Goal: Information Seeking & Learning: Find specific fact

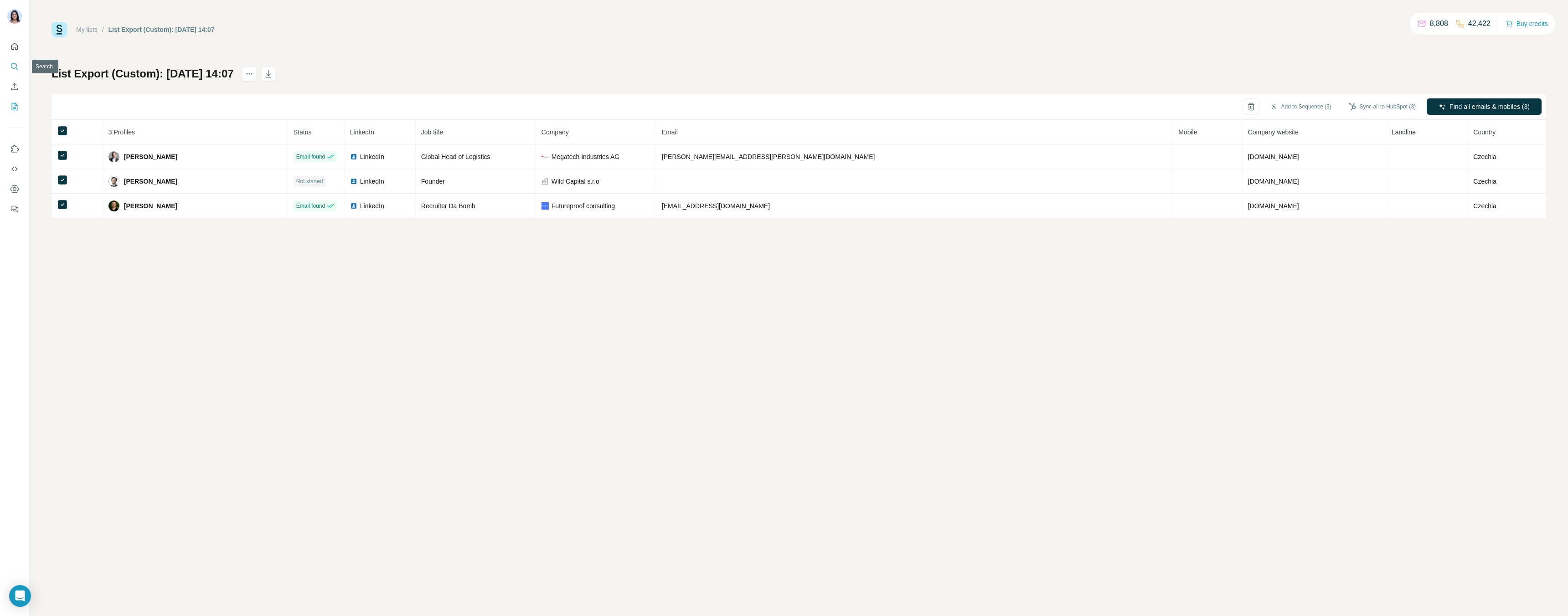
click at [17, 65] on icon "Search" at bounding box center [15, 67] width 9 height 9
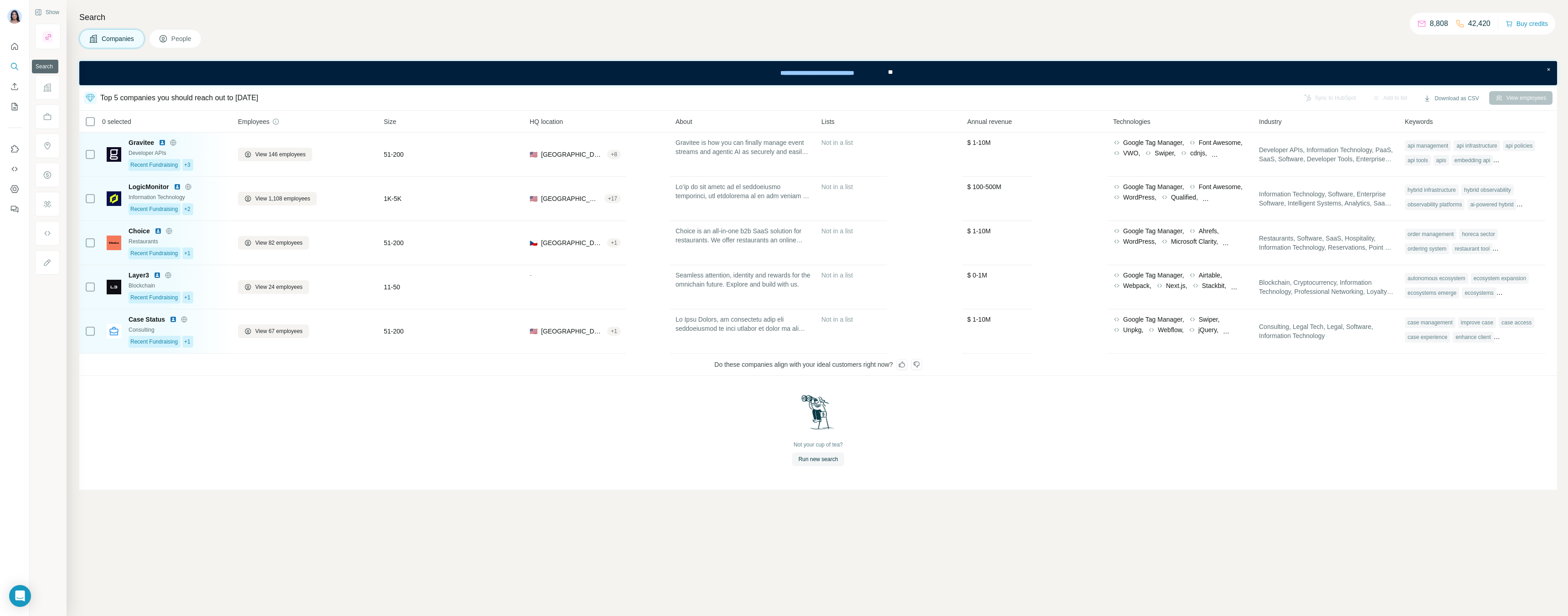
click at [16, 63] on icon "Search" at bounding box center [15, 67] width 9 height 9
click at [14, 46] on icon "Quick start" at bounding box center [15, 46] width 9 height 9
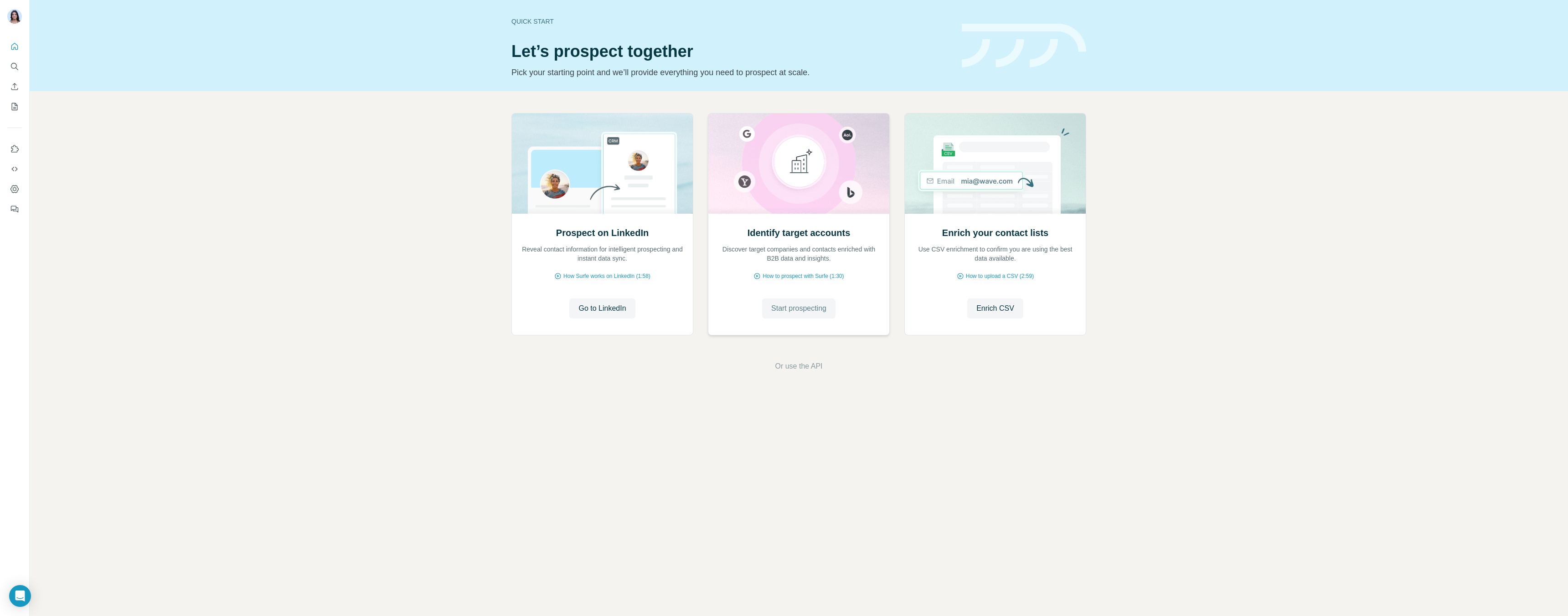
click at [796, 309] on span "Start prospecting" at bounding box center [798, 308] width 55 height 11
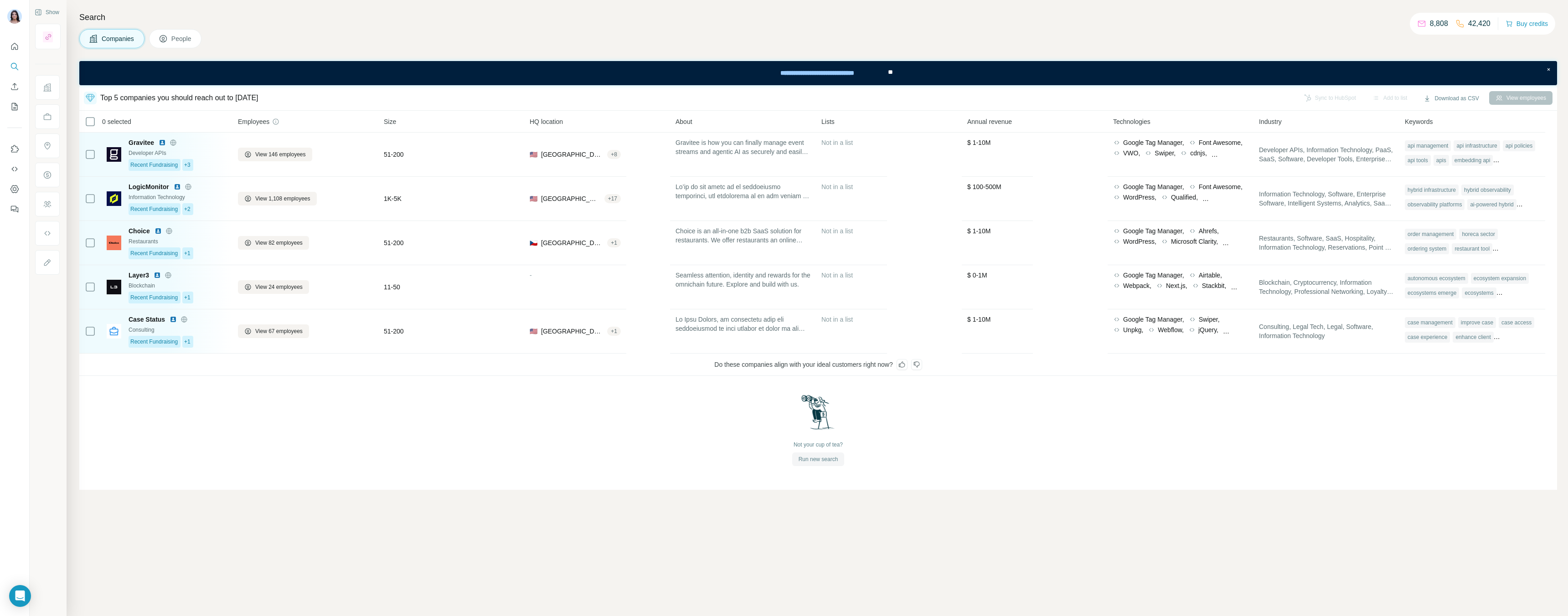
click at [830, 458] on span "Run new search" at bounding box center [819, 459] width 40 height 8
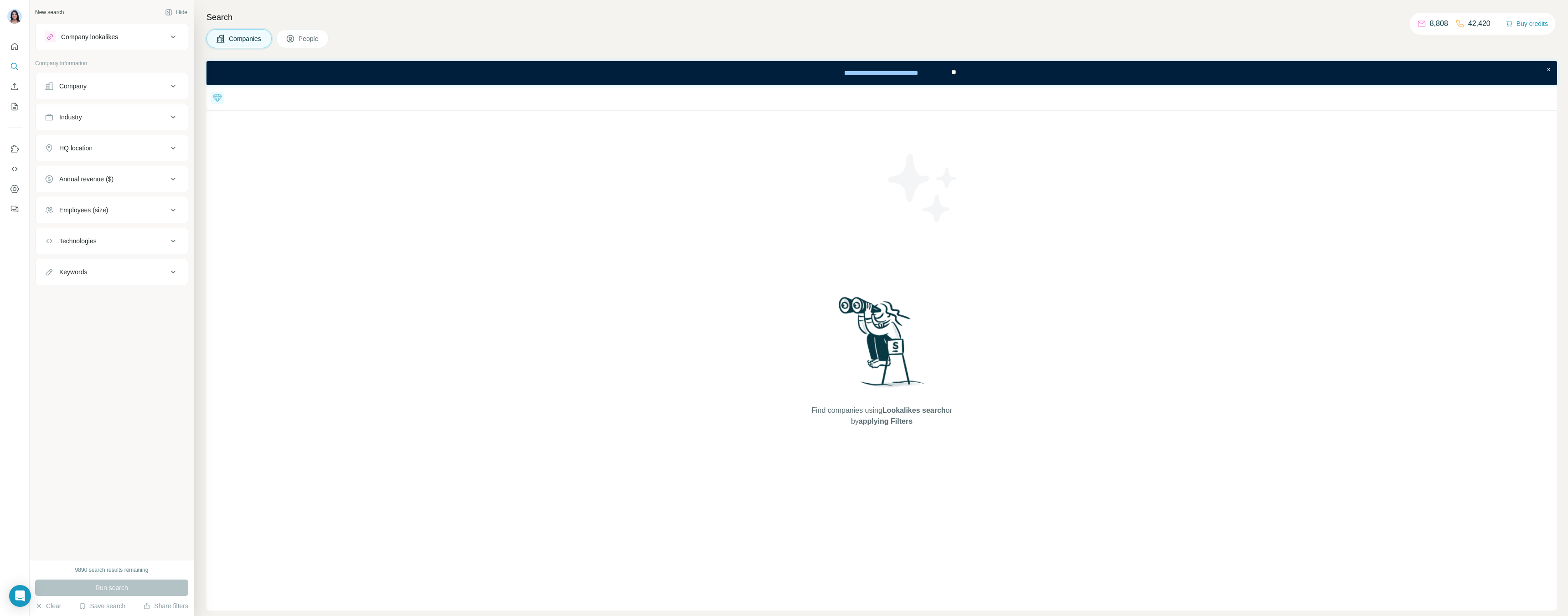
click at [303, 36] on span "People" at bounding box center [309, 39] width 21 height 9
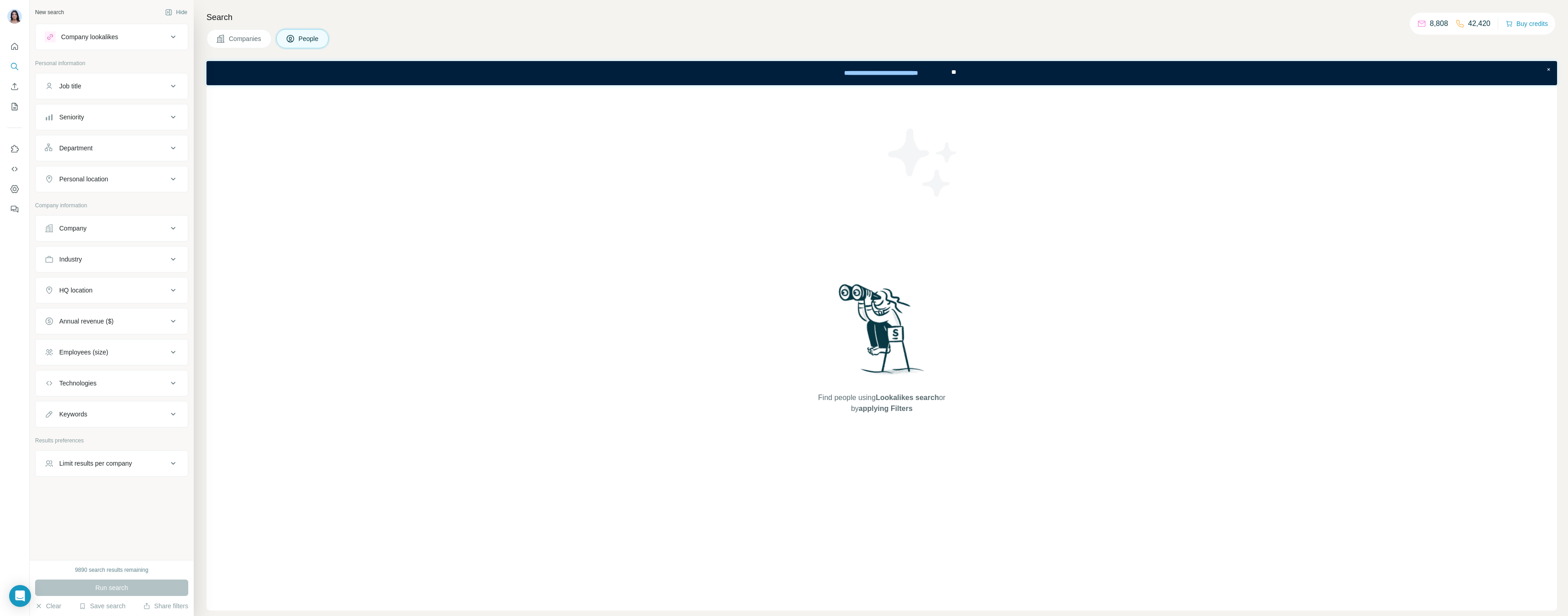
click at [155, 85] on div "Job title" at bounding box center [106, 86] width 123 height 9
click at [102, 112] on input "text" at bounding box center [103, 108] width 116 height 17
click at [174, 87] on icon at bounding box center [173, 86] width 11 height 11
click at [173, 116] on icon at bounding box center [173, 117] width 11 height 11
click at [50, 223] on icon at bounding box center [50, 223] width 11 height 11
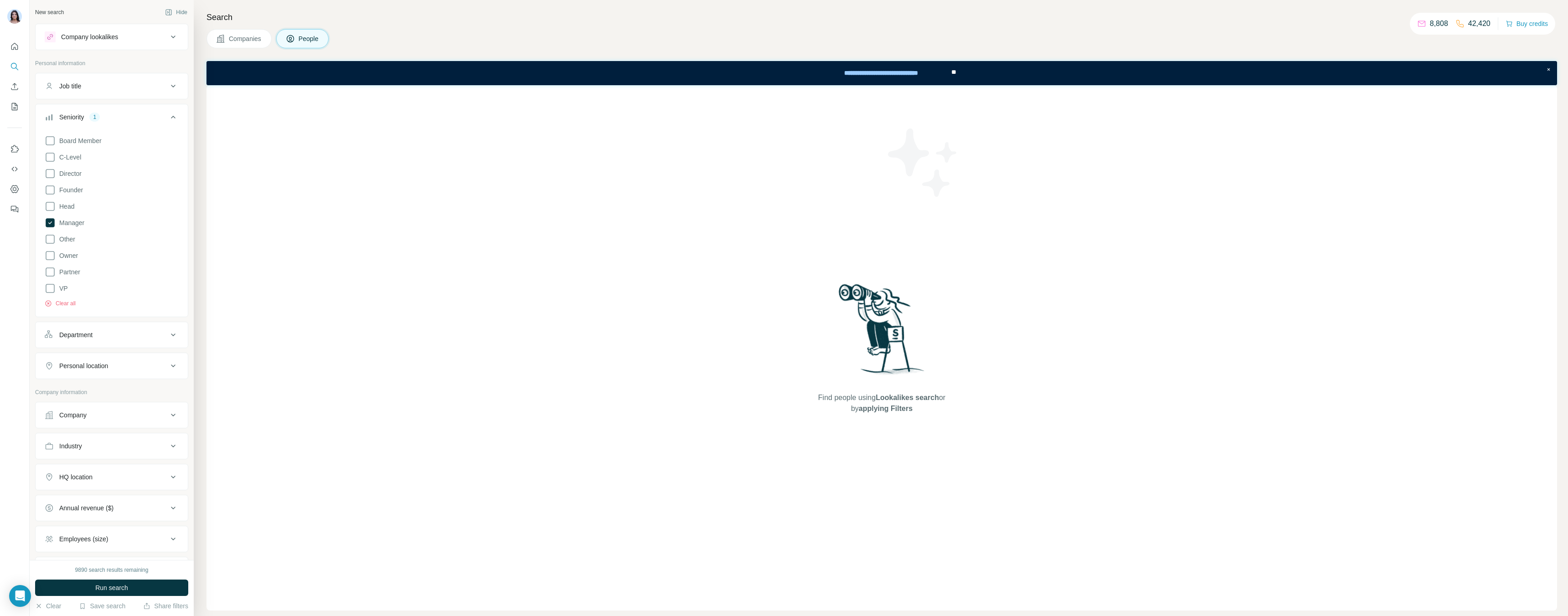
click at [177, 115] on icon at bounding box center [173, 117] width 11 height 11
click at [175, 149] on icon at bounding box center [173, 148] width 11 height 11
click at [171, 170] on icon at bounding box center [169, 171] width 9 height 9
click at [137, 140] on button "Department" at bounding box center [112, 149] width 152 height 26
click at [114, 288] on div "HQ location" at bounding box center [106, 290] width 123 height 9
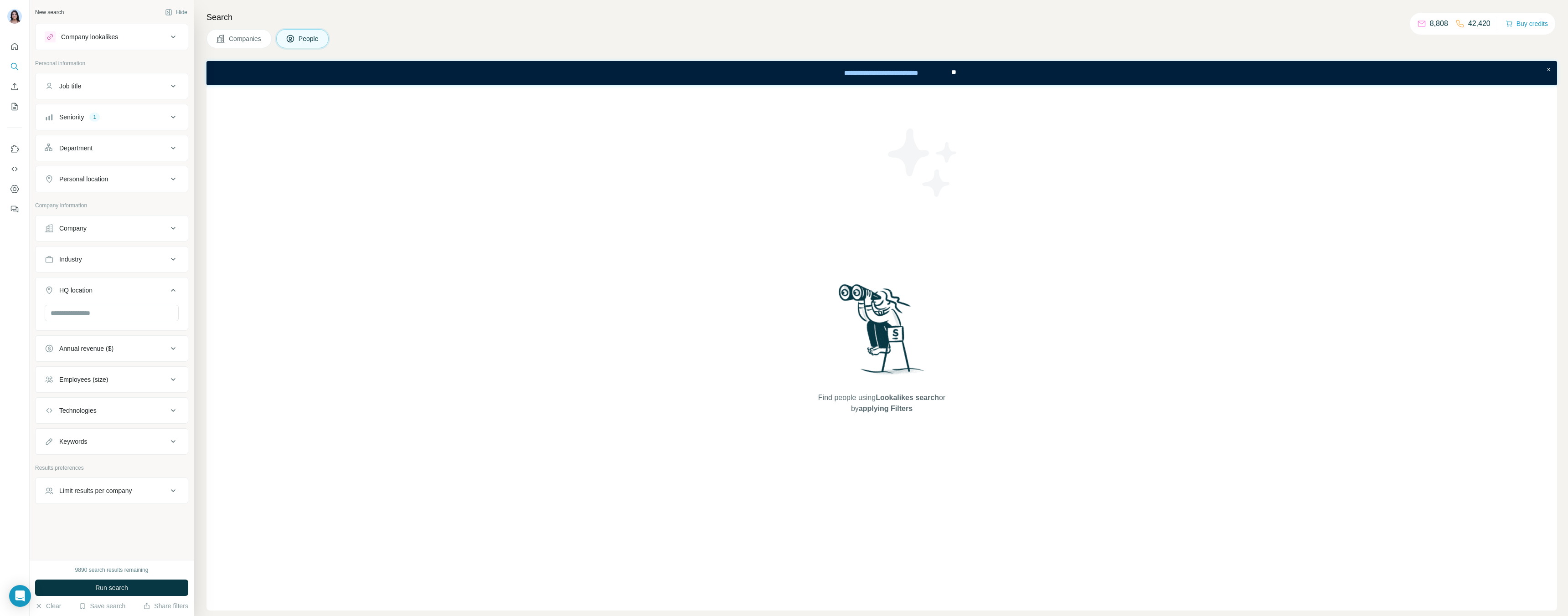
click at [116, 258] on div "Industry" at bounding box center [106, 259] width 123 height 9
click at [114, 282] on input at bounding box center [107, 282] width 112 height 10
click at [95, 281] on input at bounding box center [107, 282] width 112 height 10
type input "****"
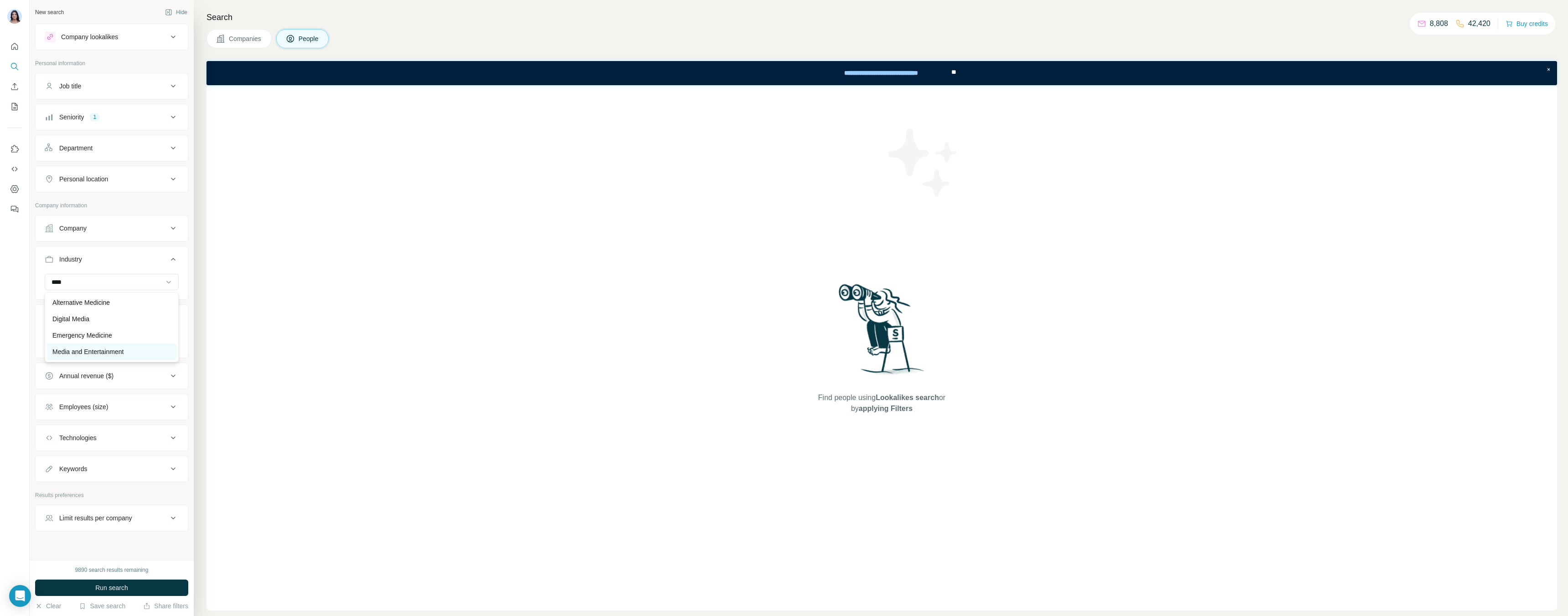
click at [114, 350] on p "Media and Entertainment" at bounding box center [88, 352] width 71 height 9
click at [154, 376] on input "text" at bounding box center [112, 372] width 134 height 17
type input "*****"
click at [224, 393] on div "Find people using Lookalikes search or by applying Filters" at bounding box center [882, 348] width 1350 height 525
click at [178, 114] on icon at bounding box center [173, 117] width 11 height 11
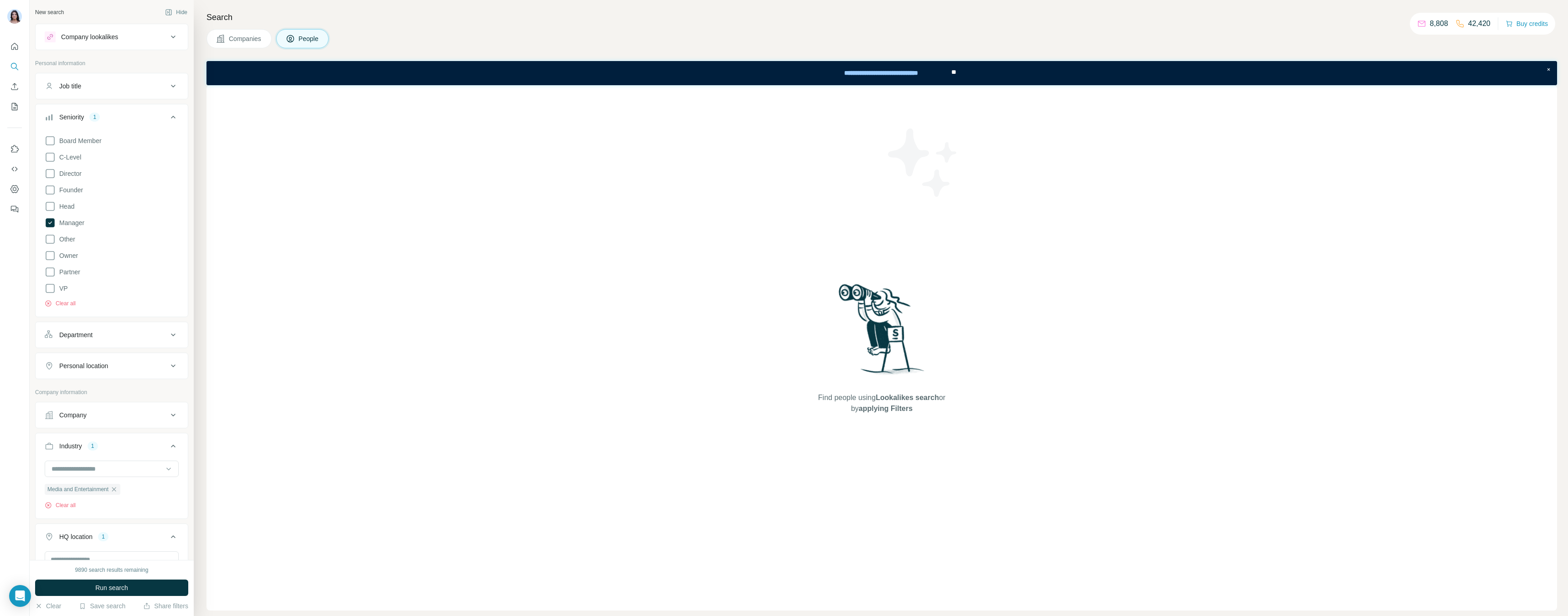
click at [177, 114] on icon at bounding box center [173, 117] width 11 height 11
click at [159, 582] on button "Run search" at bounding box center [112, 588] width 153 height 17
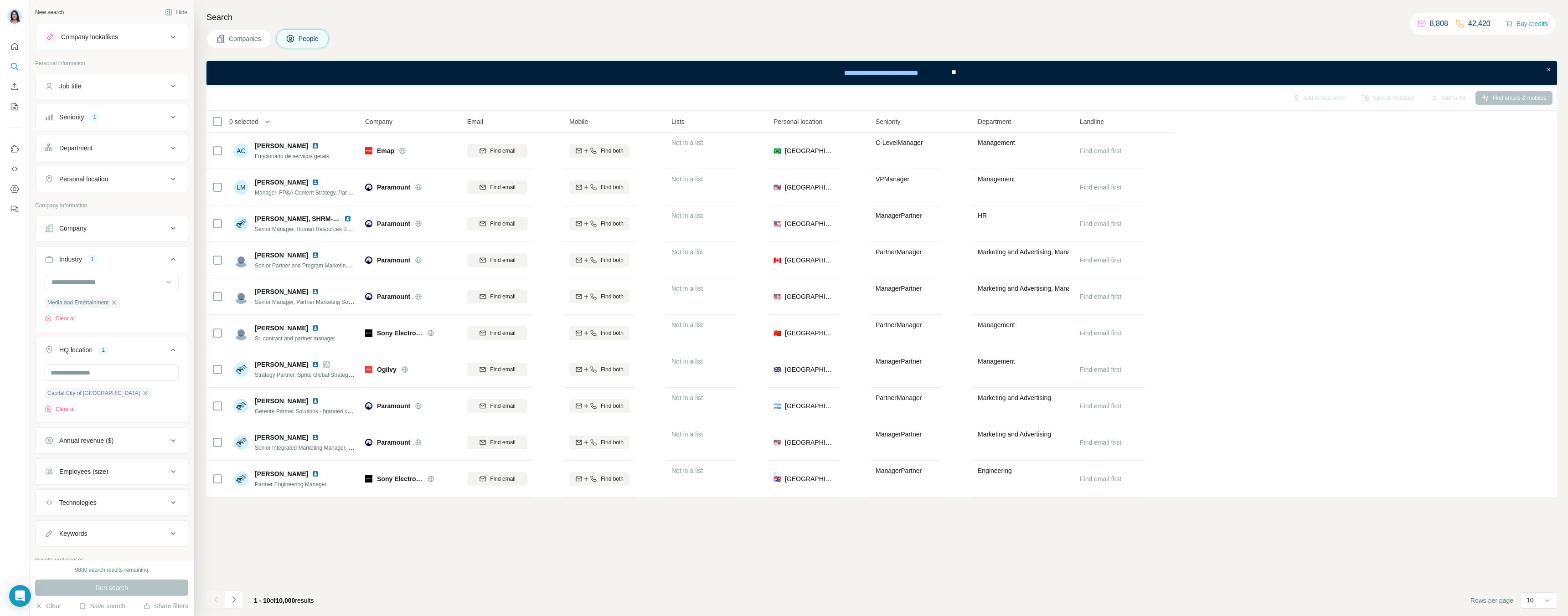
click at [173, 176] on icon at bounding box center [173, 179] width 11 height 11
click at [77, 202] on input "text" at bounding box center [112, 202] width 134 height 17
type input "***"
click at [198, 245] on div "Search Companies People Add to Sequence Sync to HubSpot Add to list Find emails…" at bounding box center [881, 308] width 1374 height 616
click at [153, 586] on button "Run search" at bounding box center [112, 588] width 153 height 17
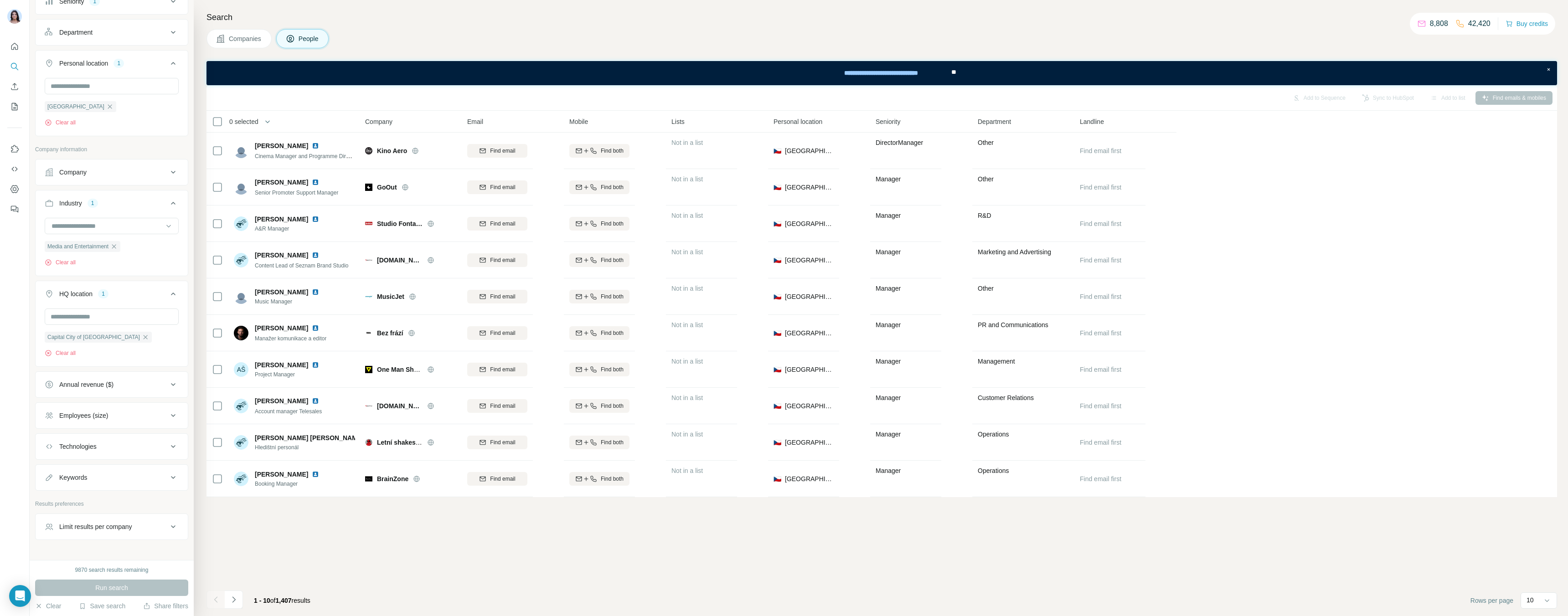
scroll to position [139, 0]
click at [126, 506] on div "Limit results per company" at bounding box center [96, 505] width 73 height 9
click at [91, 525] on input "number" at bounding box center [112, 526] width 134 height 17
click at [115, 86] on div "Job title" at bounding box center [106, 86] width 123 height 9
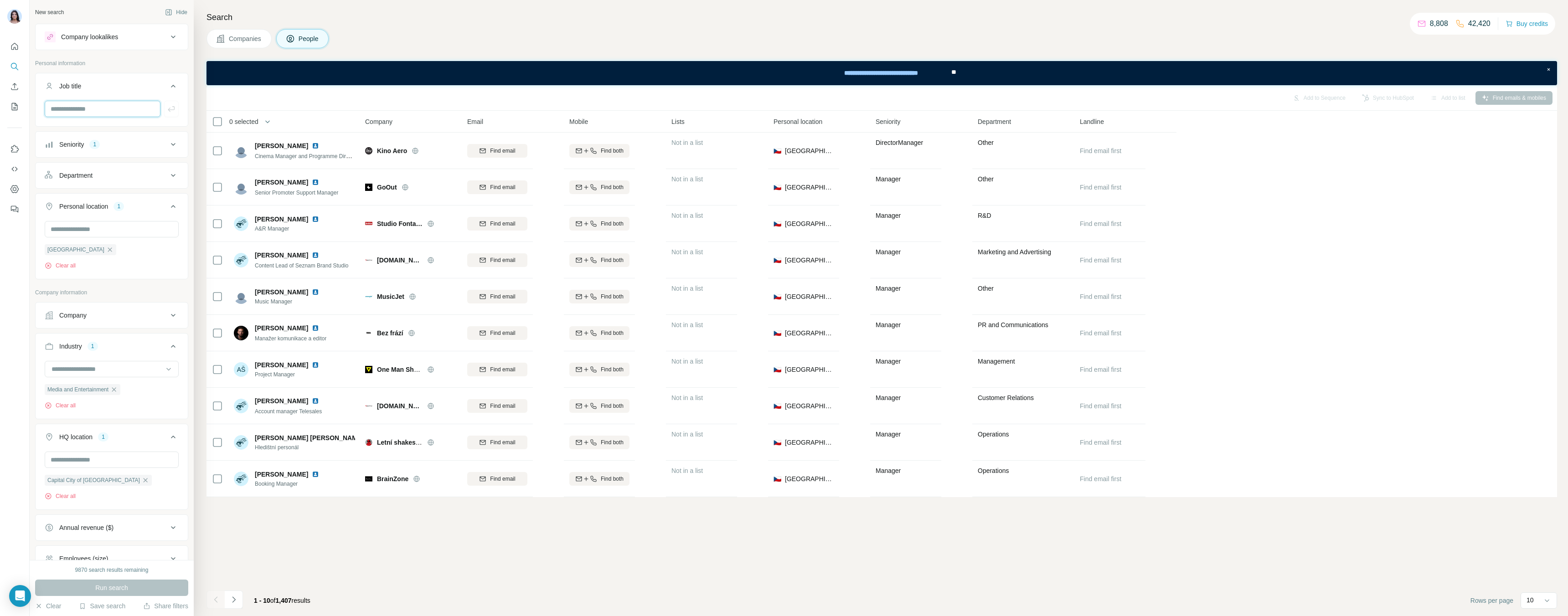
click at [99, 107] on input "text" at bounding box center [103, 108] width 116 height 17
type input "*******"
click at [175, 108] on icon "button" at bounding box center [171, 109] width 9 height 9
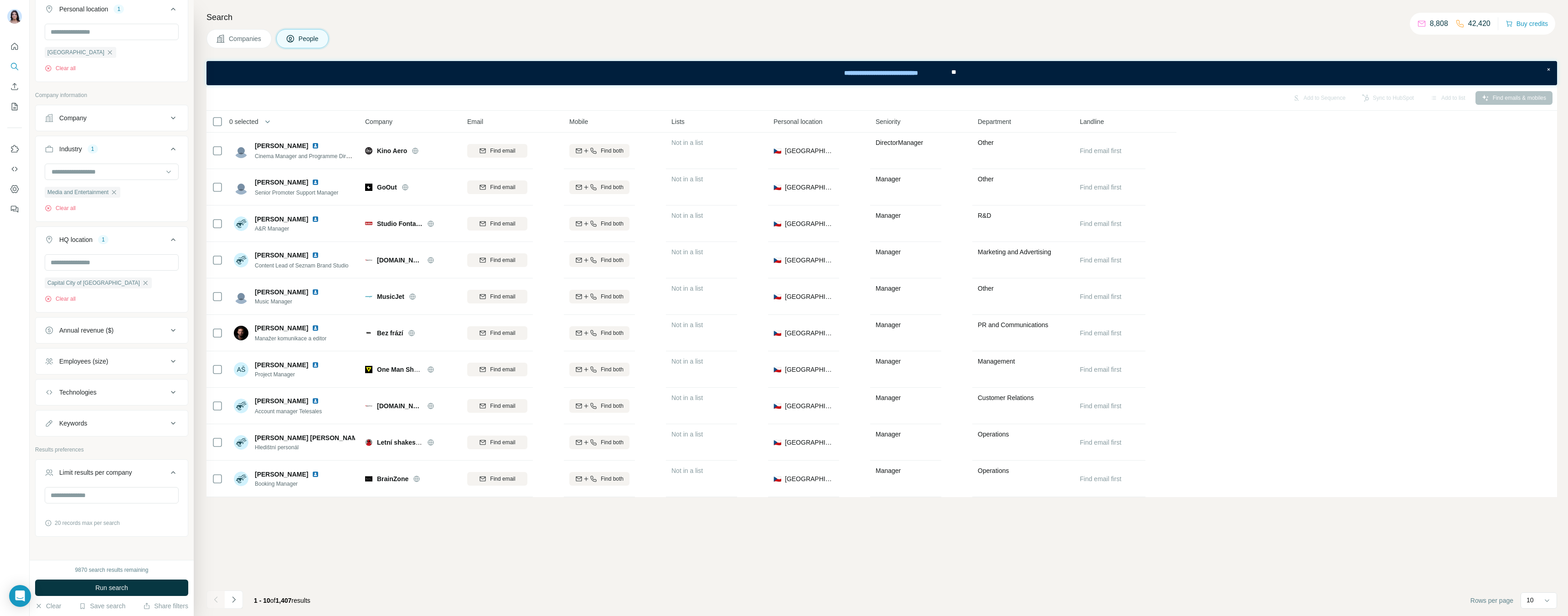
scroll to position [250, 0]
click at [149, 586] on button "Run search" at bounding box center [112, 588] width 153 height 17
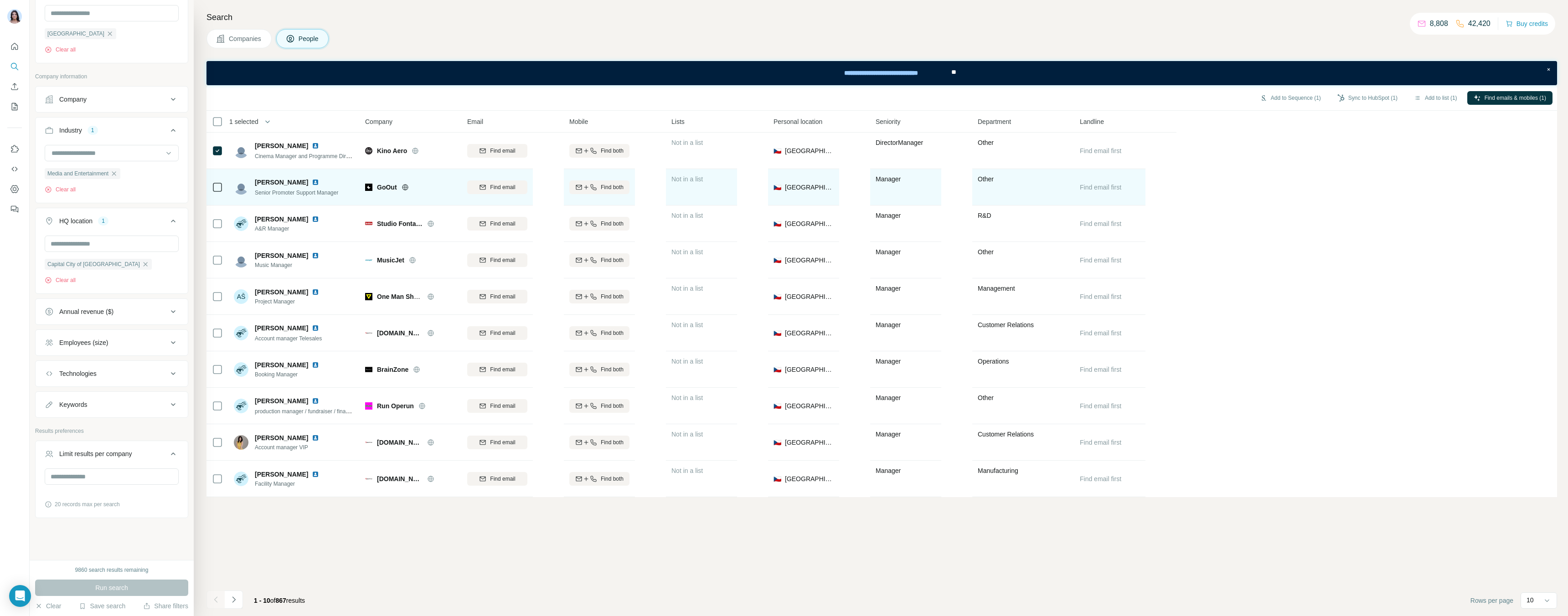
click at [222, 187] on icon at bounding box center [217, 187] width 11 height 11
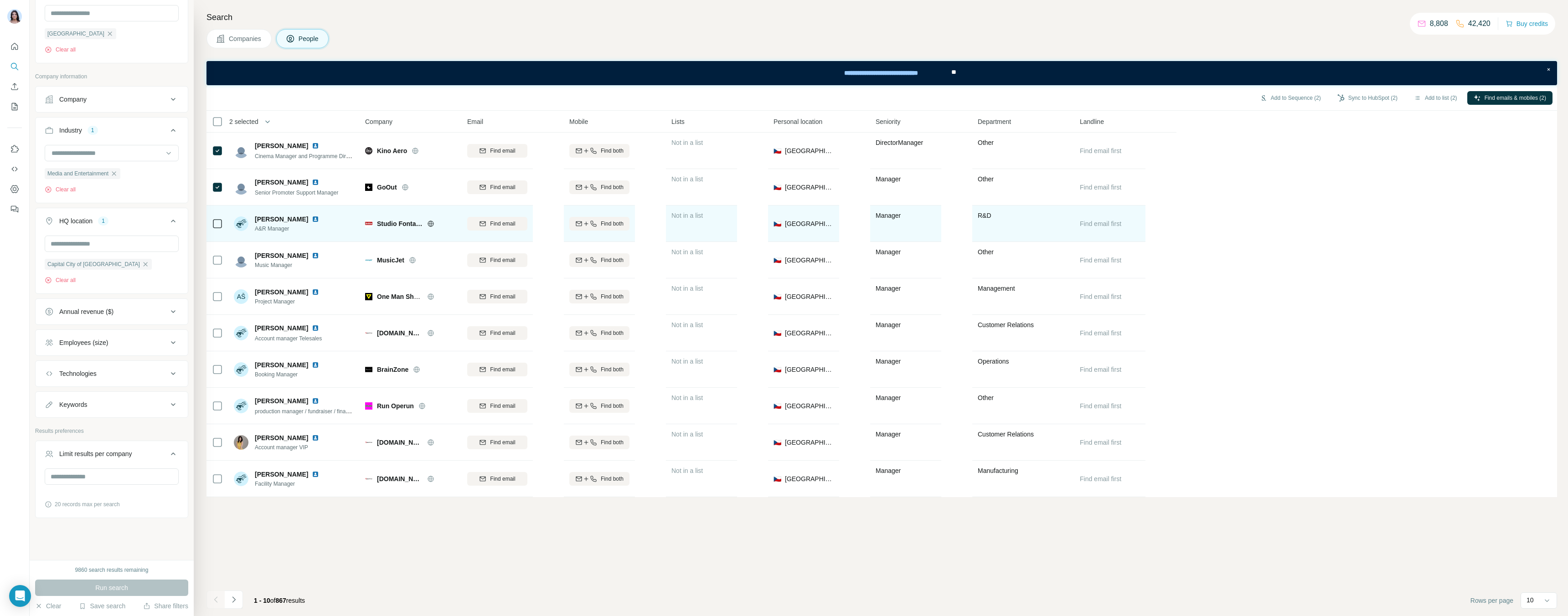
click at [223, 227] on td at bounding box center [217, 223] width 22 height 36
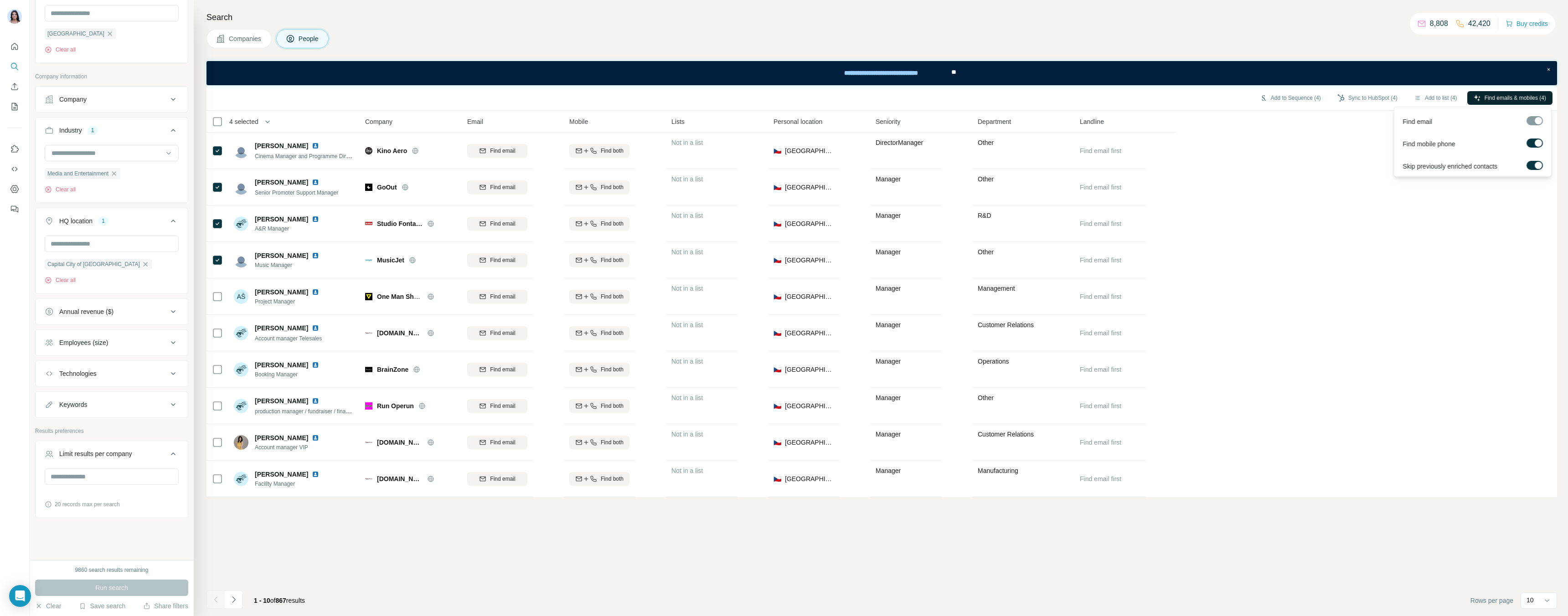
click at [1498, 100] on span "Find emails & mobiles (4)" at bounding box center [1515, 98] width 62 height 8
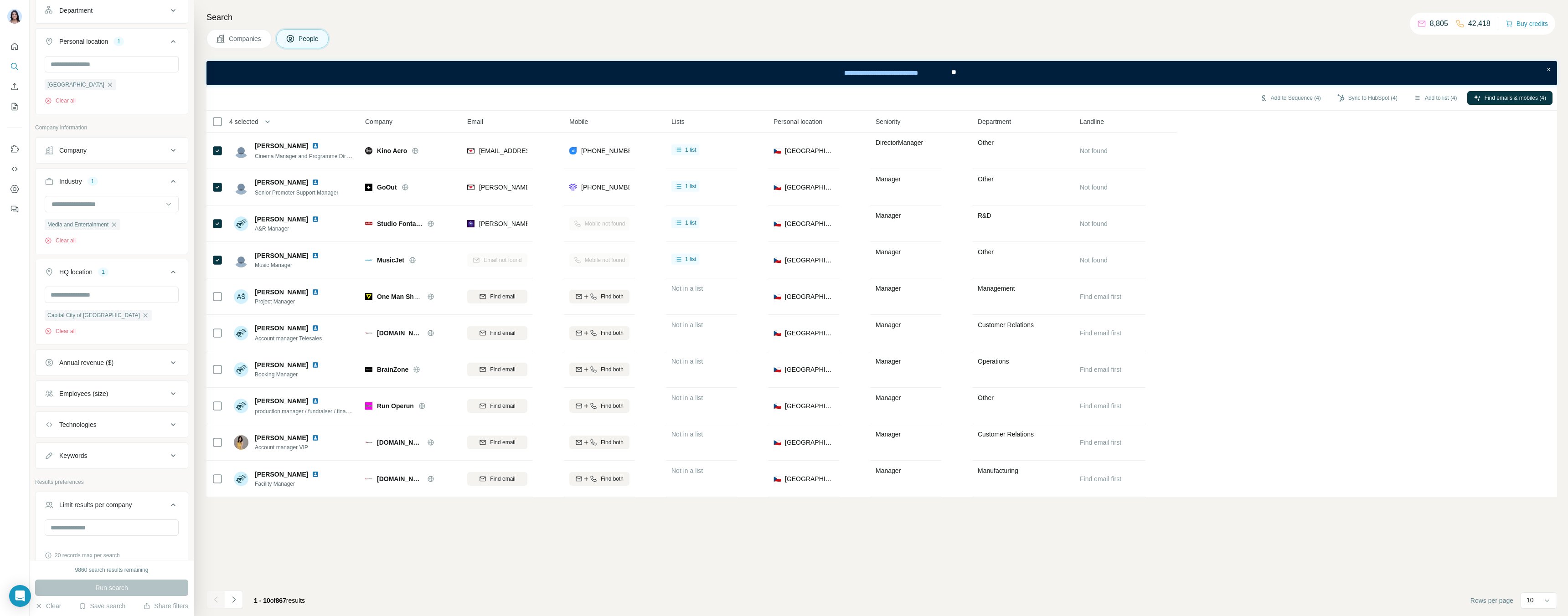
scroll to position [194, 0]
click at [174, 155] on icon at bounding box center [173, 153] width 5 height 3
click at [116, 193] on input "text" at bounding box center [112, 193] width 134 height 17
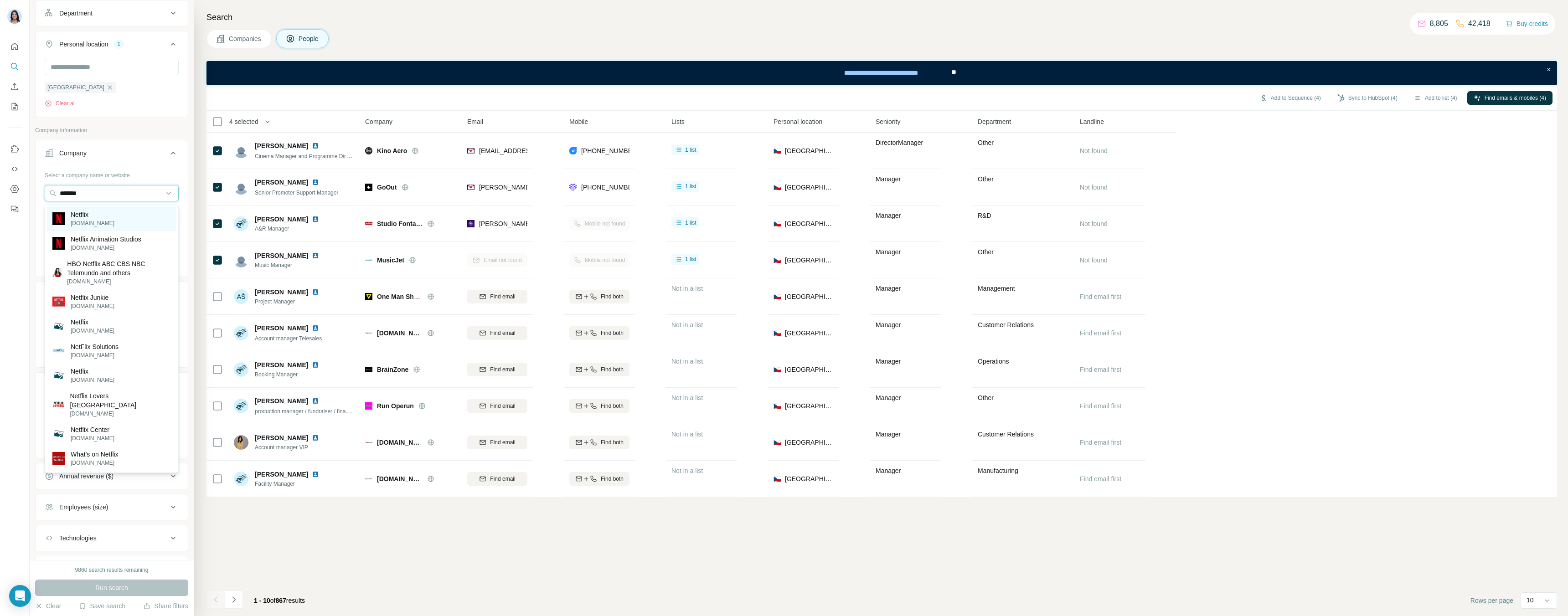
type input "*******"
click at [77, 221] on p "[DOMAIN_NAME]" at bounding box center [93, 223] width 44 height 8
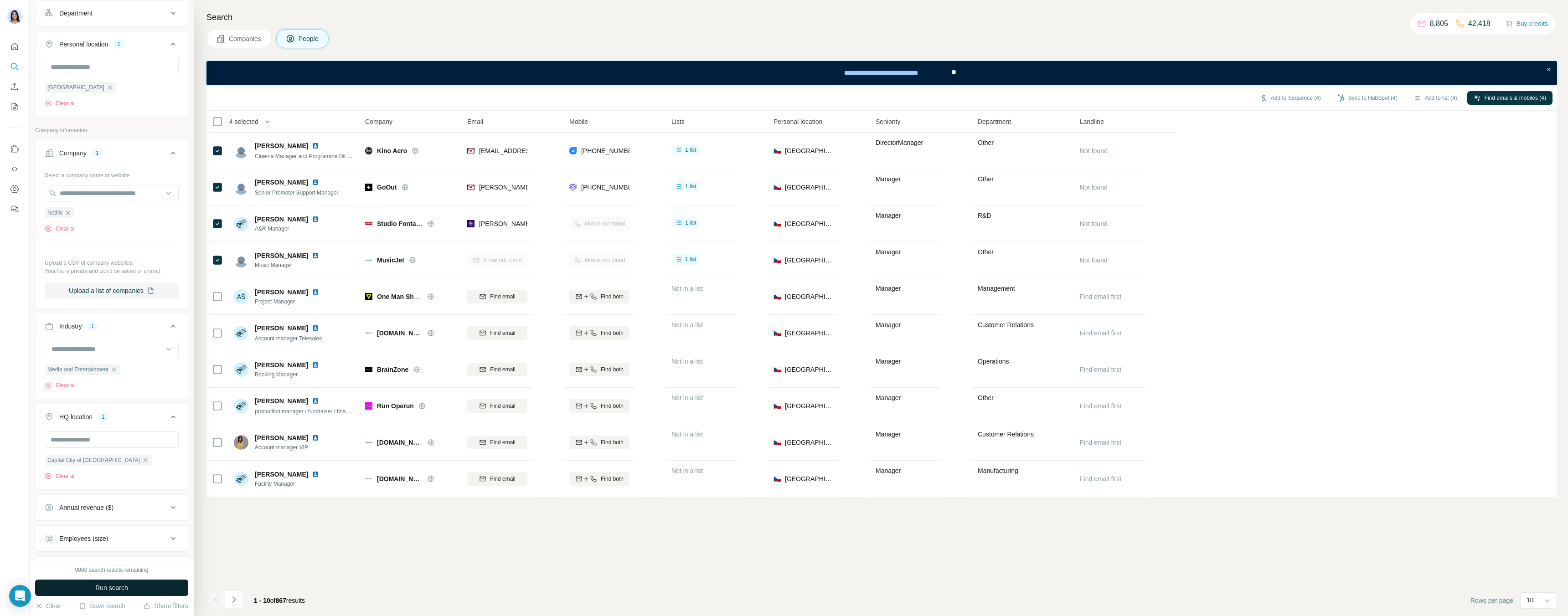
click at [150, 584] on button "Run search" at bounding box center [112, 588] width 153 height 17
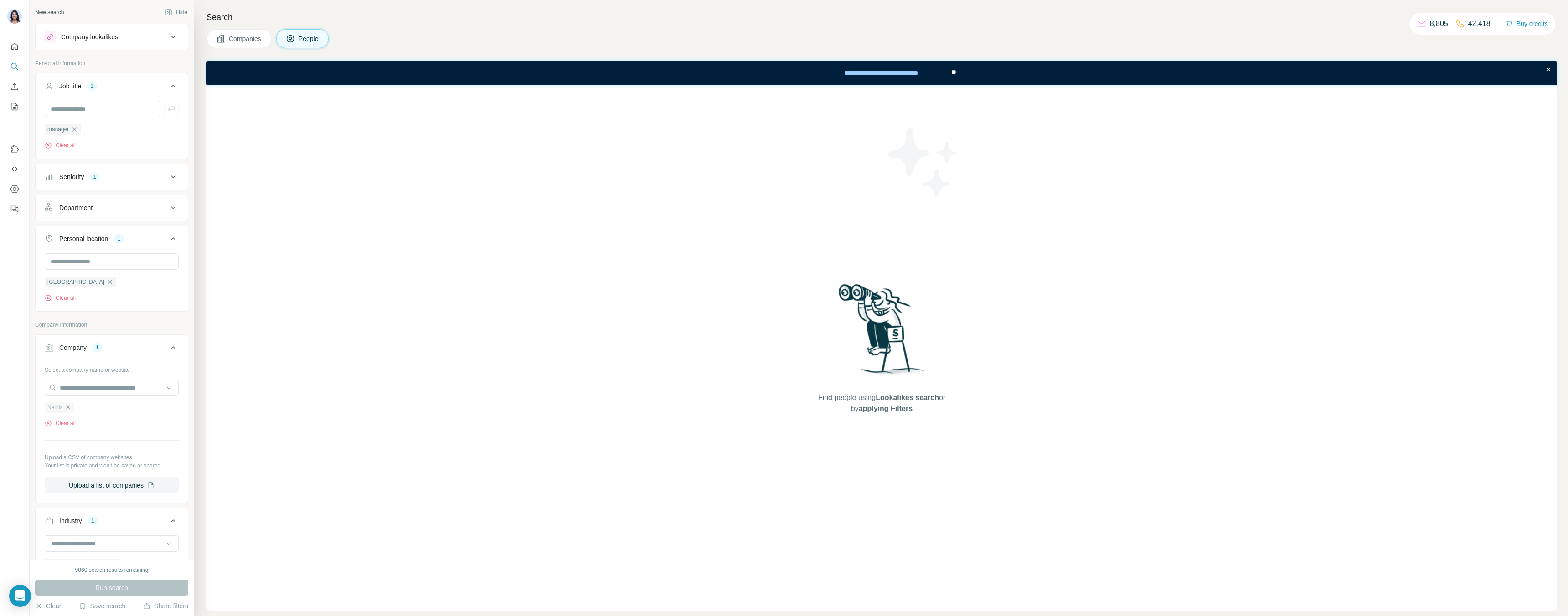
click at [70, 408] on icon "button" at bounding box center [68, 407] width 4 height 4
click at [98, 108] on input "text" at bounding box center [103, 108] width 116 height 17
type input "*"
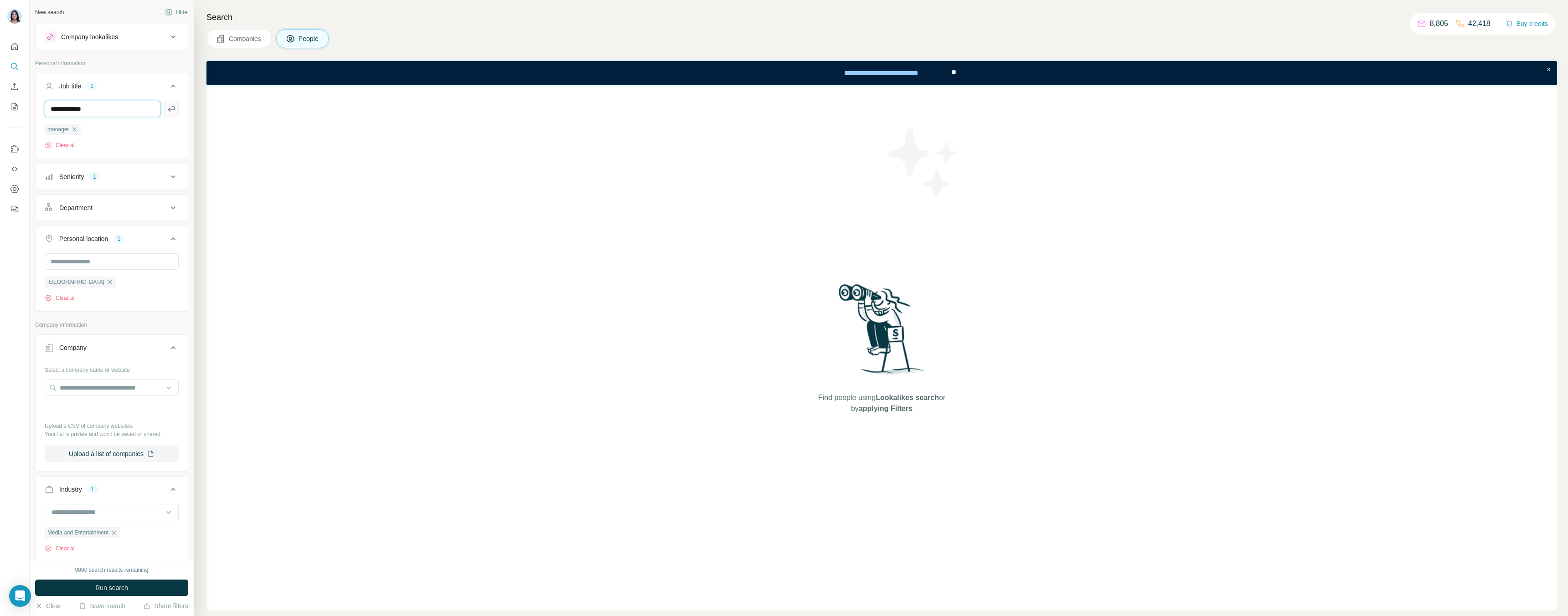
type input "**********"
click at [173, 108] on icon "button" at bounding box center [171, 109] width 9 height 9
click at [75, 126] on icon "button" at bounding box center [74, 129] width 7 height 7
click at [111, 588] on span "Run search" at bounding box center [112, 588] width 33 height 9
click at [85, 128] on icon "button" at bounding box center [80, 129] width 7 height 7
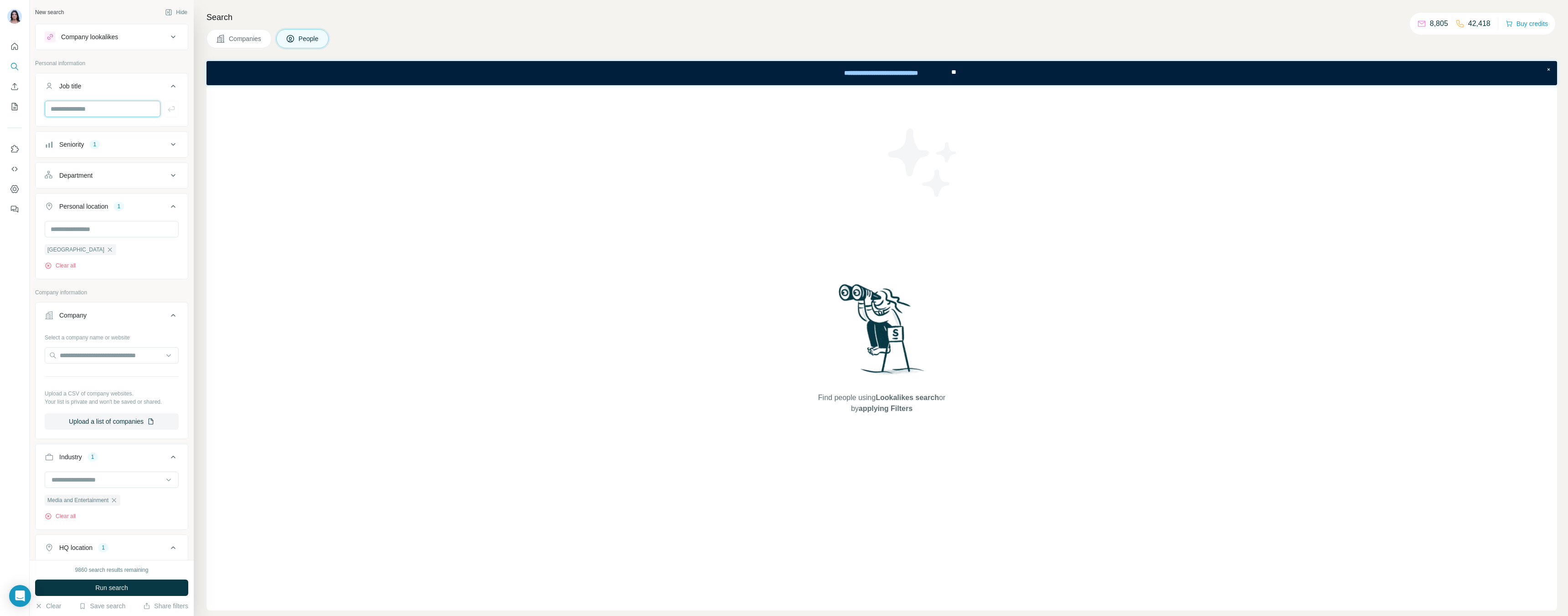
click at [93, 108] on input "text" at bounding box center [103, 108] width 116 height 17
type input "**********"
click at [174, 106] on icon "button" at bounding box center [171, 109] width 9 height 9
click at [122, 586] on span "Run search" at bounding box center [112, 588] width 33 height 9
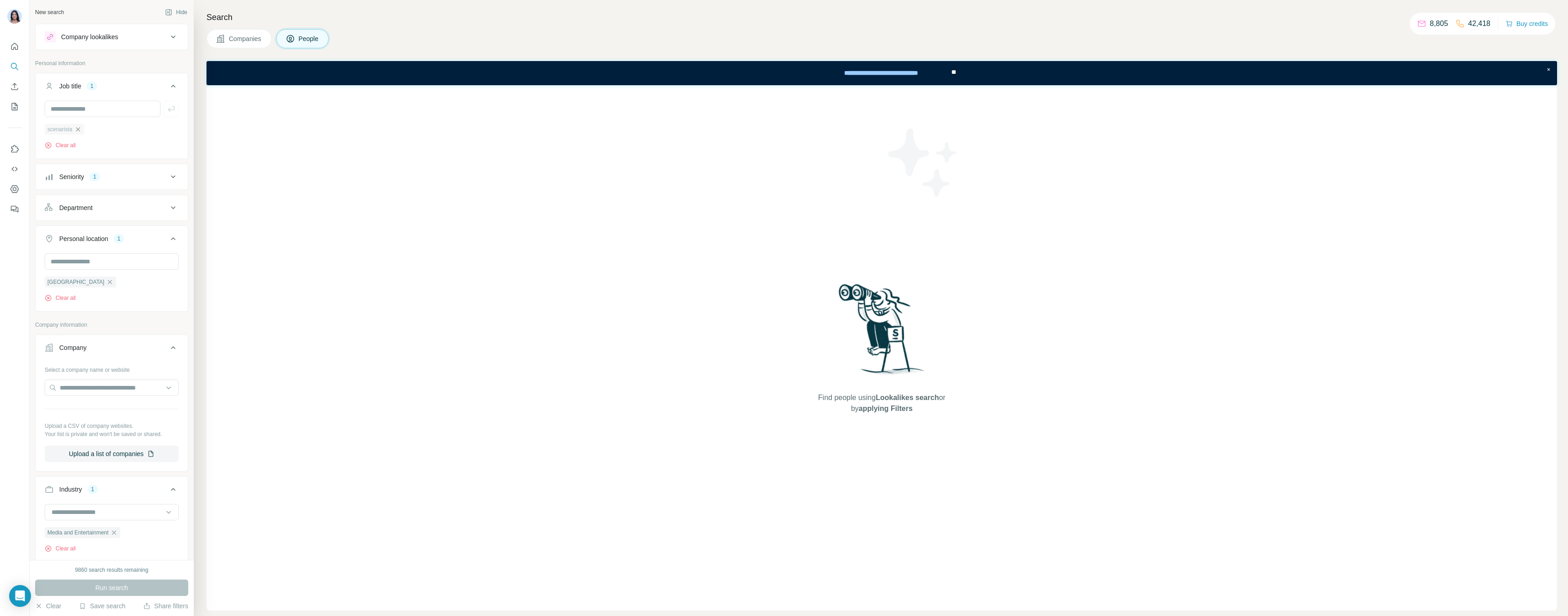
click at [79, 130] on icon "button" at bounding box center [77, 129] width 4 height 4
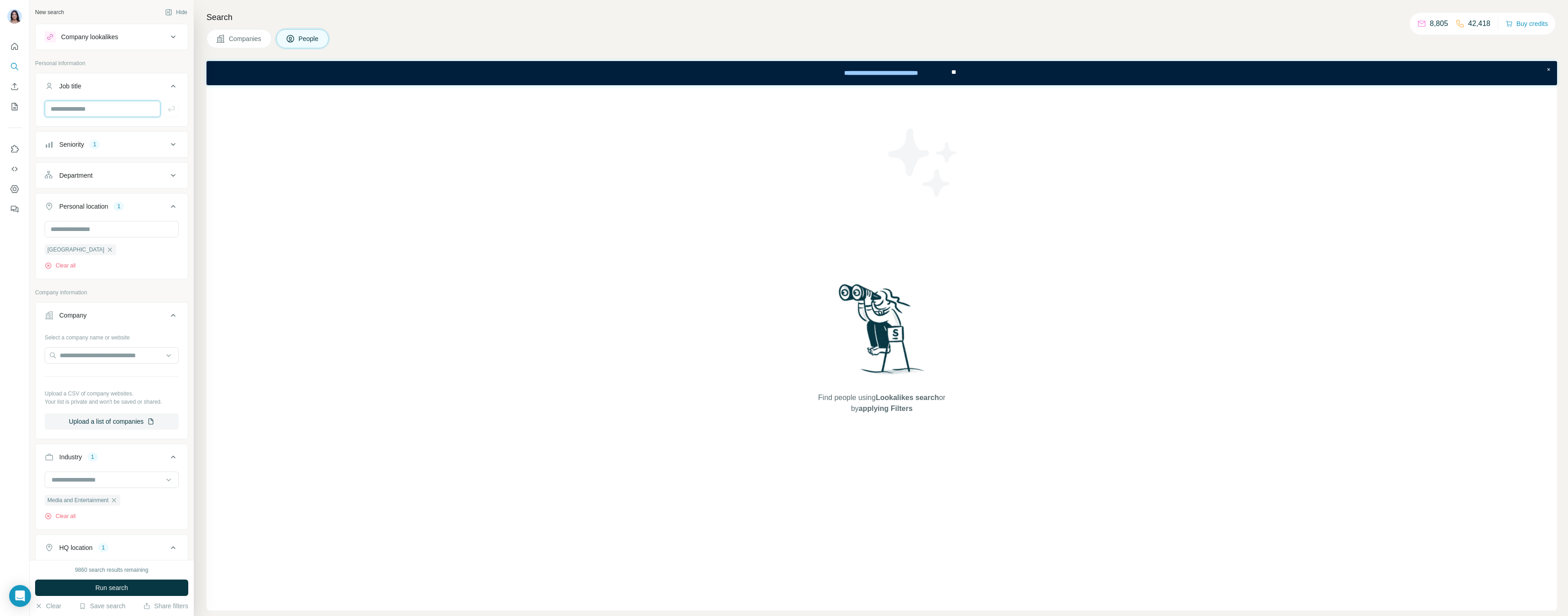
click at [93, 110] on input "text" at bounding box center [103, 108] width 116 height 17
type input "**********"
click at [171, 110] on icon "button" at bounding box center [171, 109] width 9 height 9
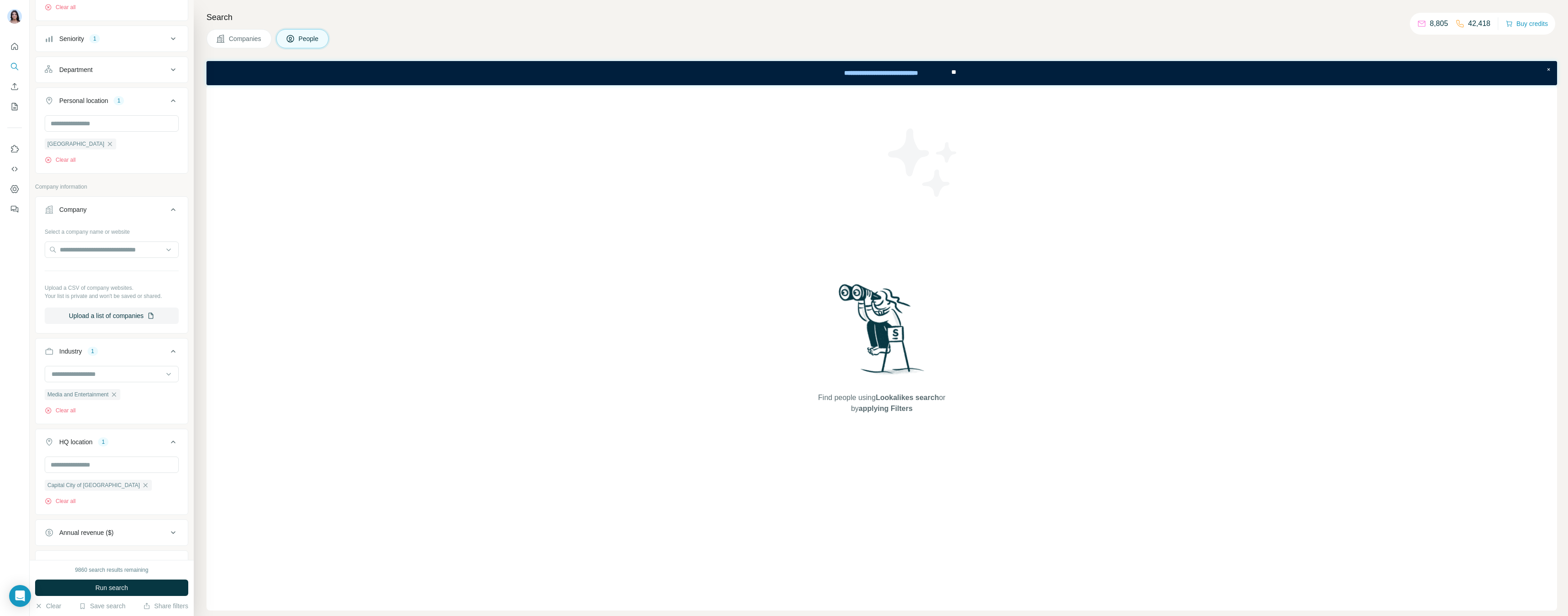
scroll to position [137, 0]
click at [108, 145] on icon "button" at bounding box center [110, 145] width 4 height 4
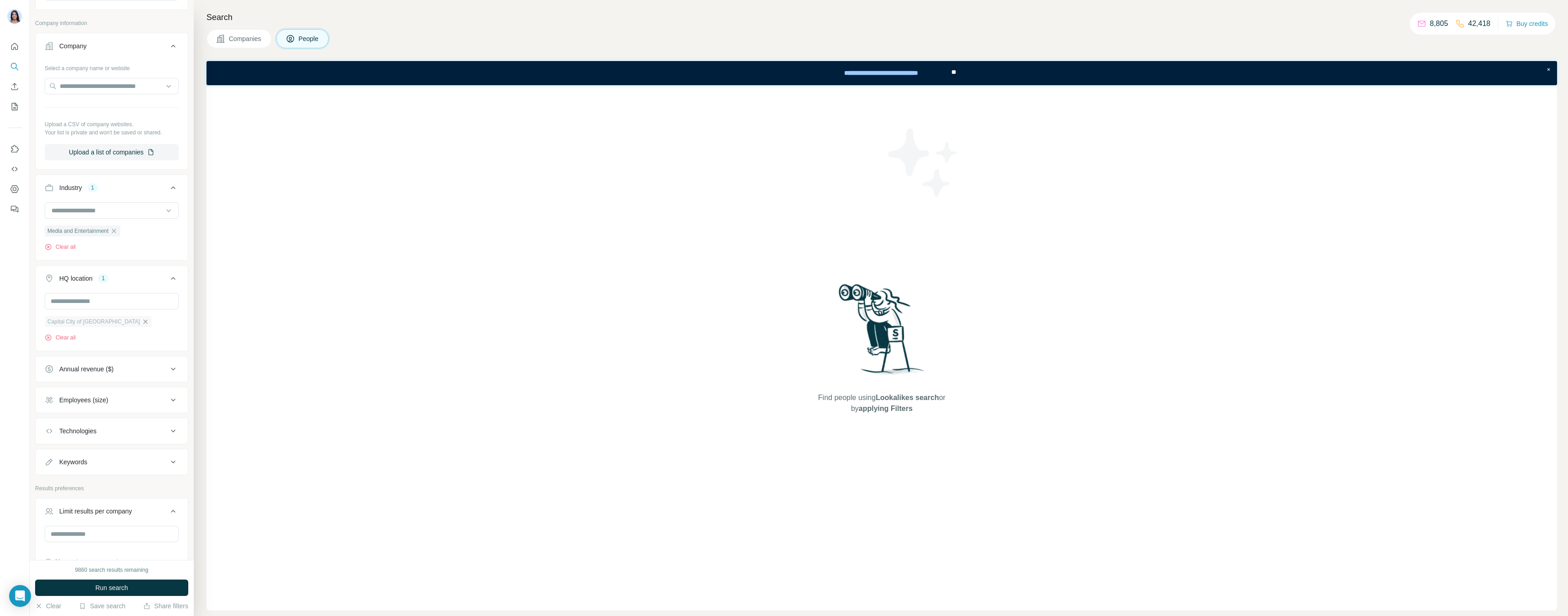
click at [142, 323] on icon "button" at bounding box center [145, 321] width 7 height 7
click at [150, 585] on button "Run search" at bounding box center [112, 588] width 153 height 17
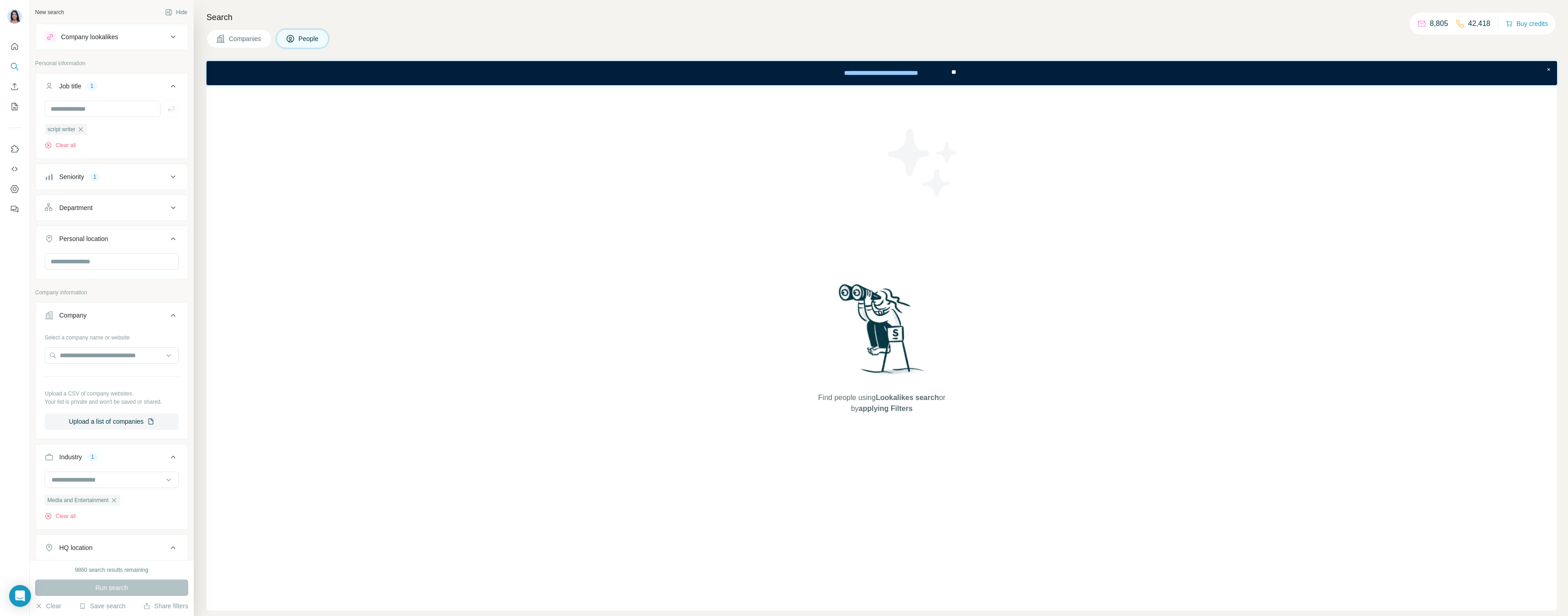
click at [130, 130] on ul "script writer" at bounding box center [112, 129] width 134 height 11
click at [122, 204] on div "Department" at bounding box center [106, 208] width 123 height 9
click at [86, 110] on input "text" at bounding box center [103, 108] width 116 height 17
